Goal: Navigation & Orientation: Find specific page/section

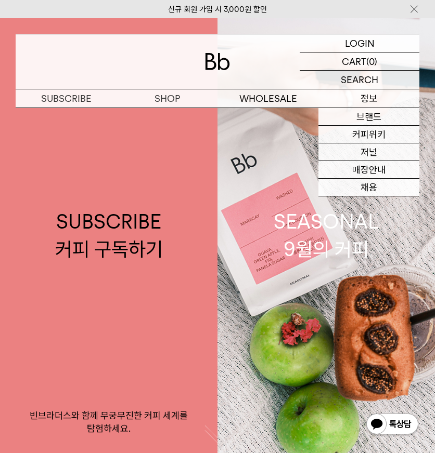
click at [356, 94] on p "정보" at bounding box center [368, 98] width 101 height 18
click at [359, 111] on link "브랜드" at bounding box center [368, 117] width 101 height 18
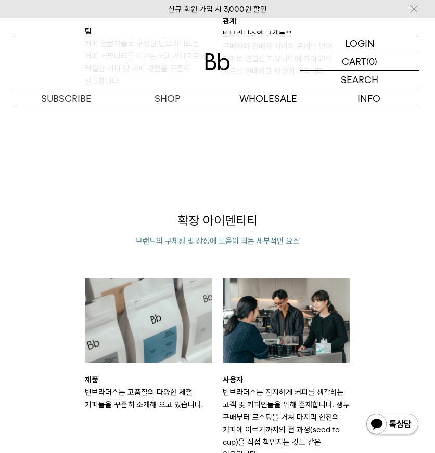
scroll to position [944, 0]
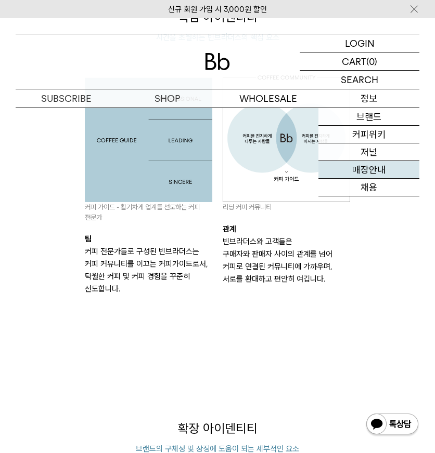
click at [376, 169] on link "매장안내" at bounding box center [368, 170] width 101 height 18
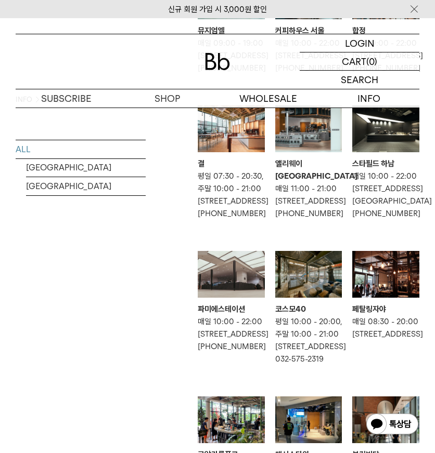
scroll to position [178, 0]
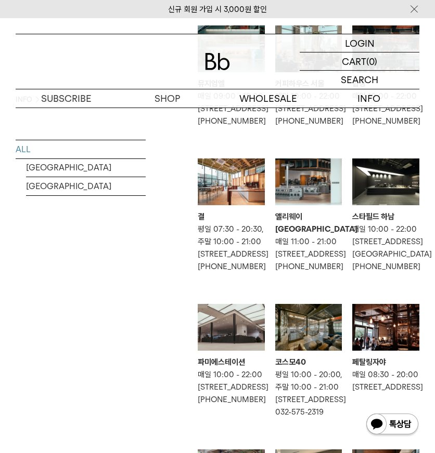
click at [230, 223] on div "결" at bounding box center [231, 217] width 67 height 12
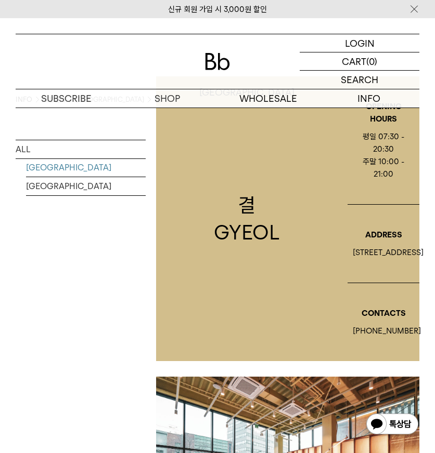
scroll to position [79, 0]
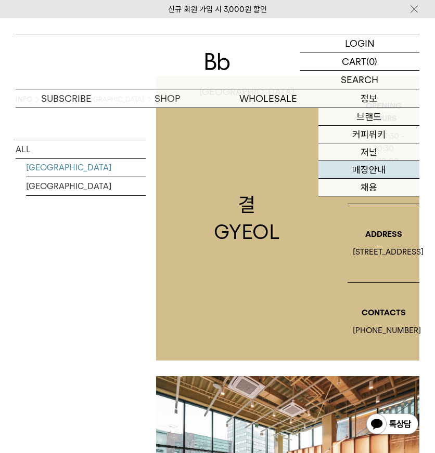
click at [367, 170] on link "매장안내" at bounding box center [368, 170] width 101 height 18
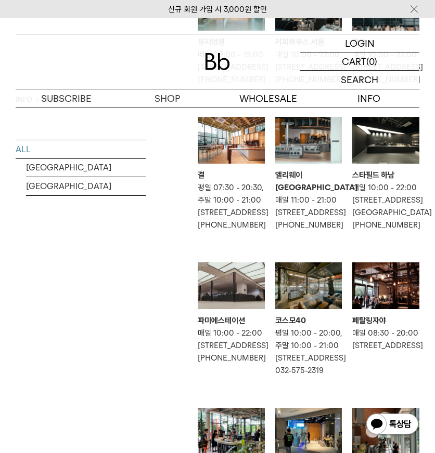
scroll to position [210, 0]
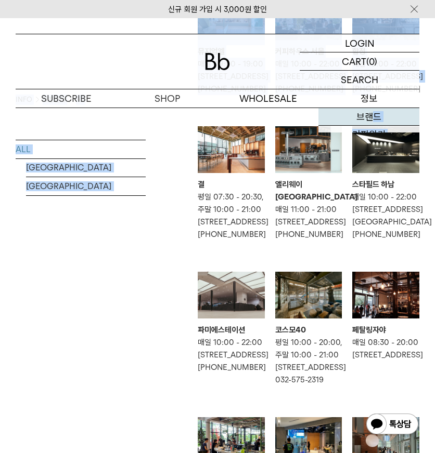
click at [372, 118] on ul "뮤지엄엘 매일 09:00 - 19:00 인천 중구 월미로 33 1층 070-4680-0479 커피하우스 서울 매일 10:00 - 22:00 서…" at bounding box center [308, 303] width 232 height 620
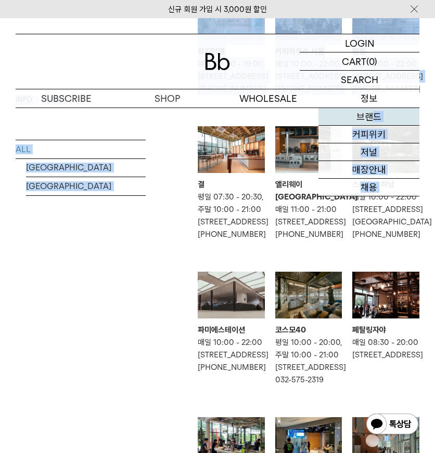
click at [368, 120] on link "브랜드" at bounding box center [368, 117] width 101 height 18
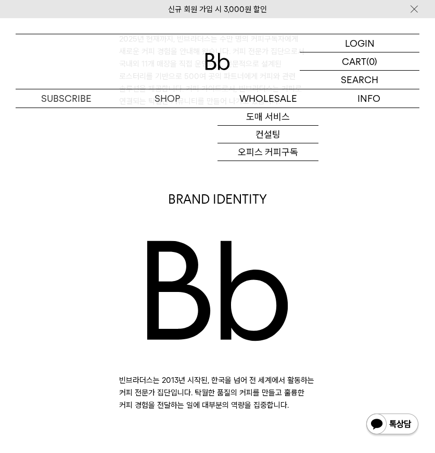
scroll to position [219, 0]
